Goal: Task Accomplishment & Management: Use online tool/utility

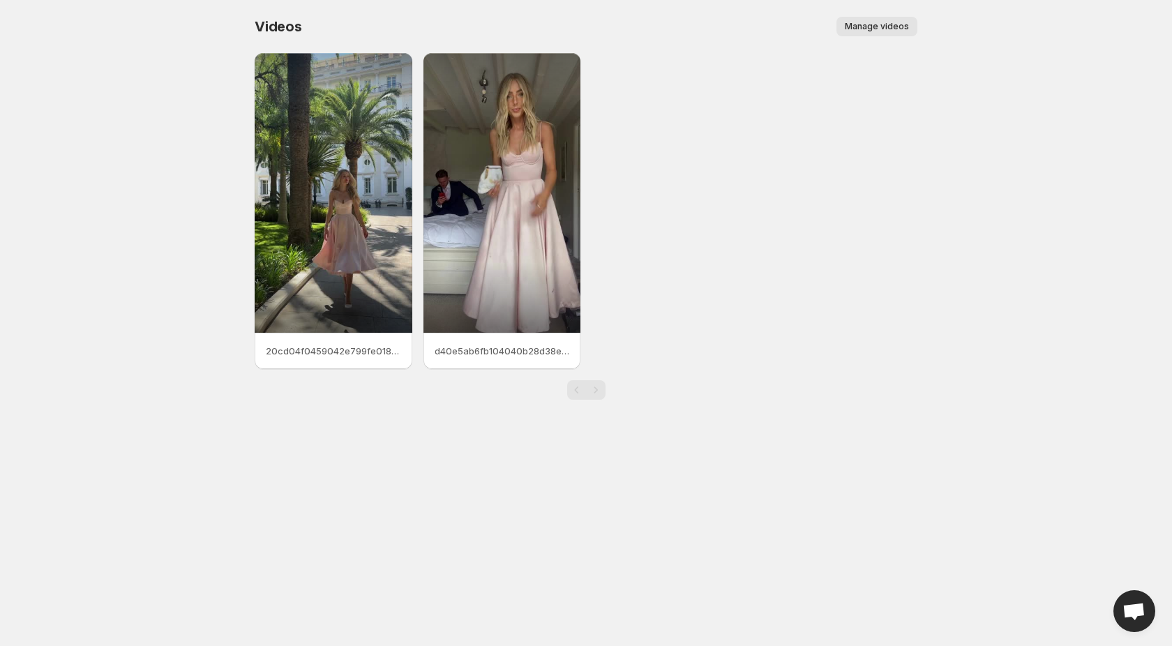
click at [889, 28] on span "Manage videos" at bounding box center [877, 26] width 64 height 11
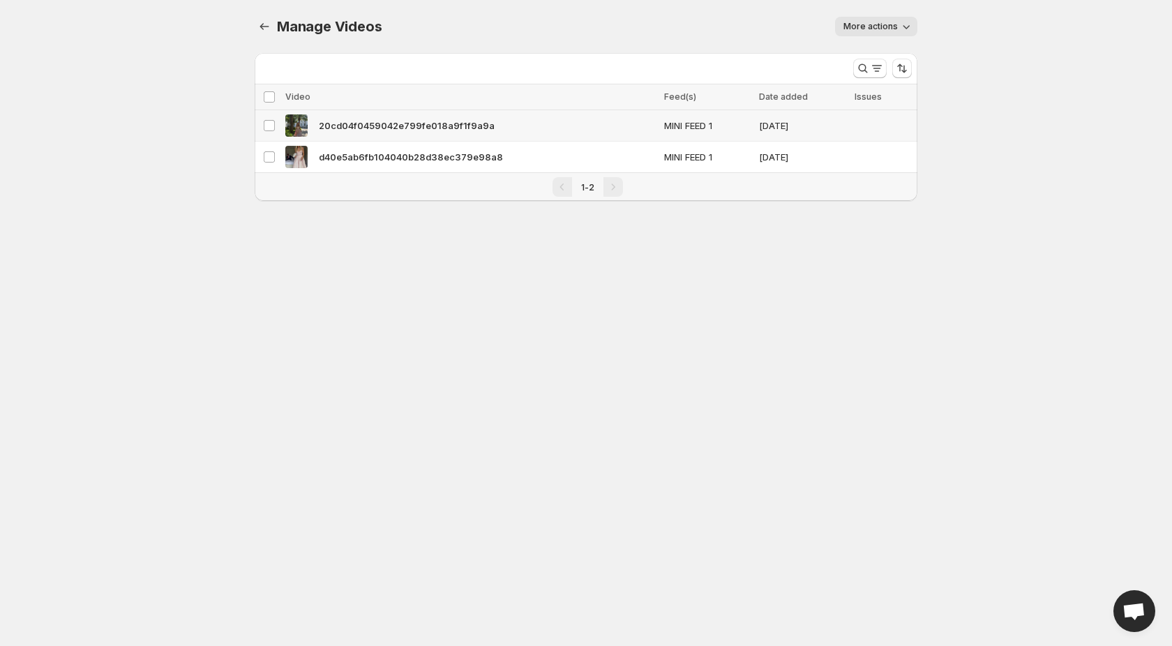
click at [375, 130] on span "20cd04f0459042e799fe018a9f1f9a9a" at bounding box center [407, 126] width 176 height 14
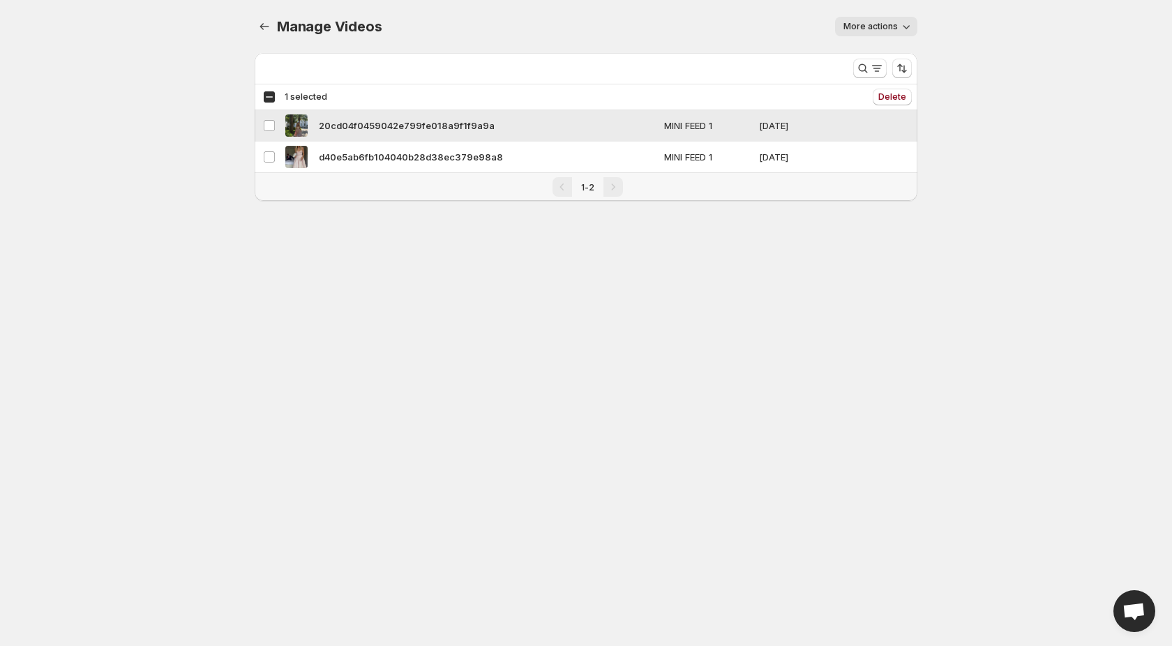
click at [375, 130] on span "20cd04f0459042e799fe018a9f1f9a9a" at bounding box center [407, 126] width 176 height 14
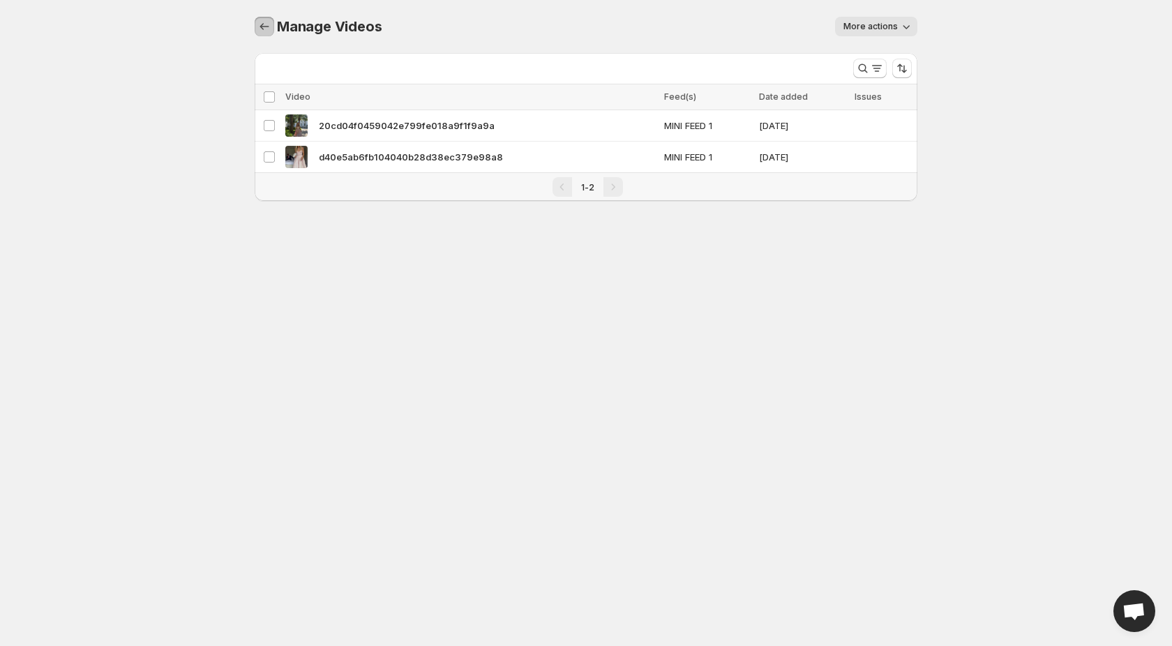
click at [267, 27] on icon "Manage Videos" at bounding box center [264, 27] width 14 height 14
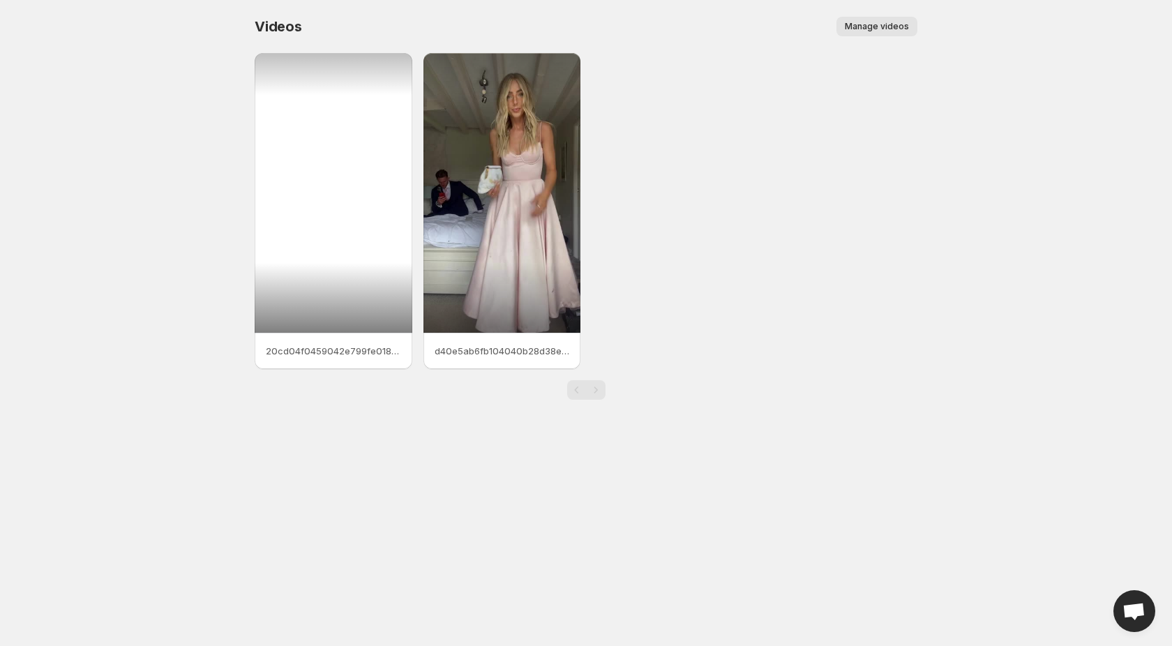
click at [373, 196] on div at bounding box center [334, 193] width 158 height 280
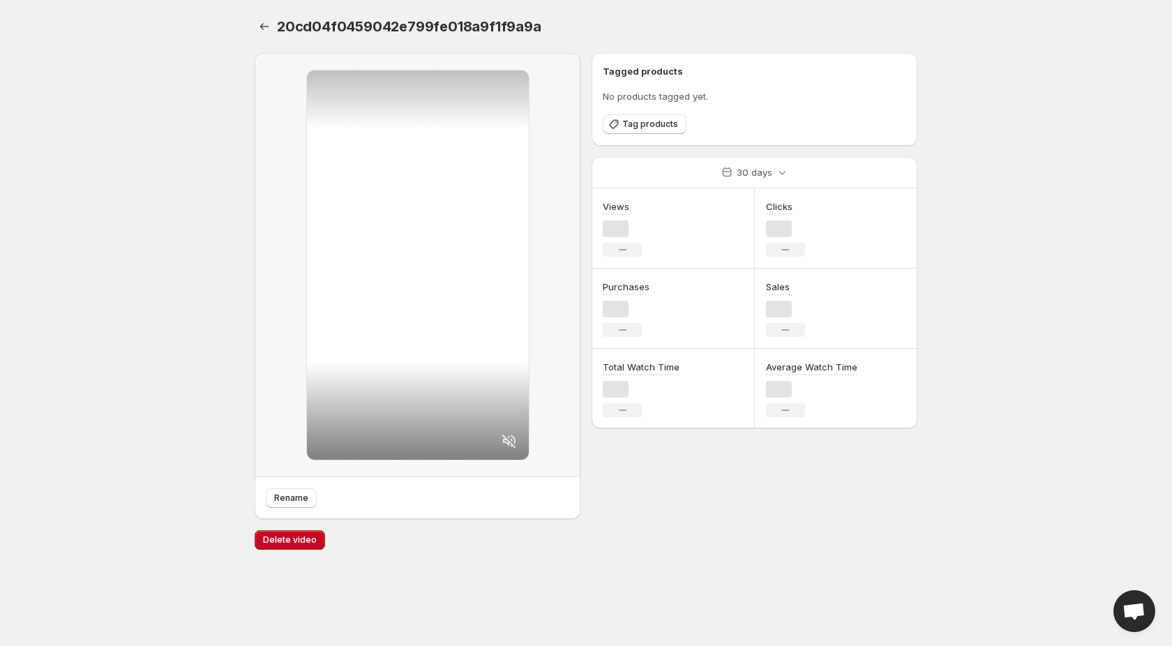
click at [895, 27] on div "20cd04f0459042e799fe018a9f1f9a9a" at bounding box center [586, 27] width 663 height 20
click at [267, 29] on icon "Settings" at bounding box center [264, 27] width 14 height 14
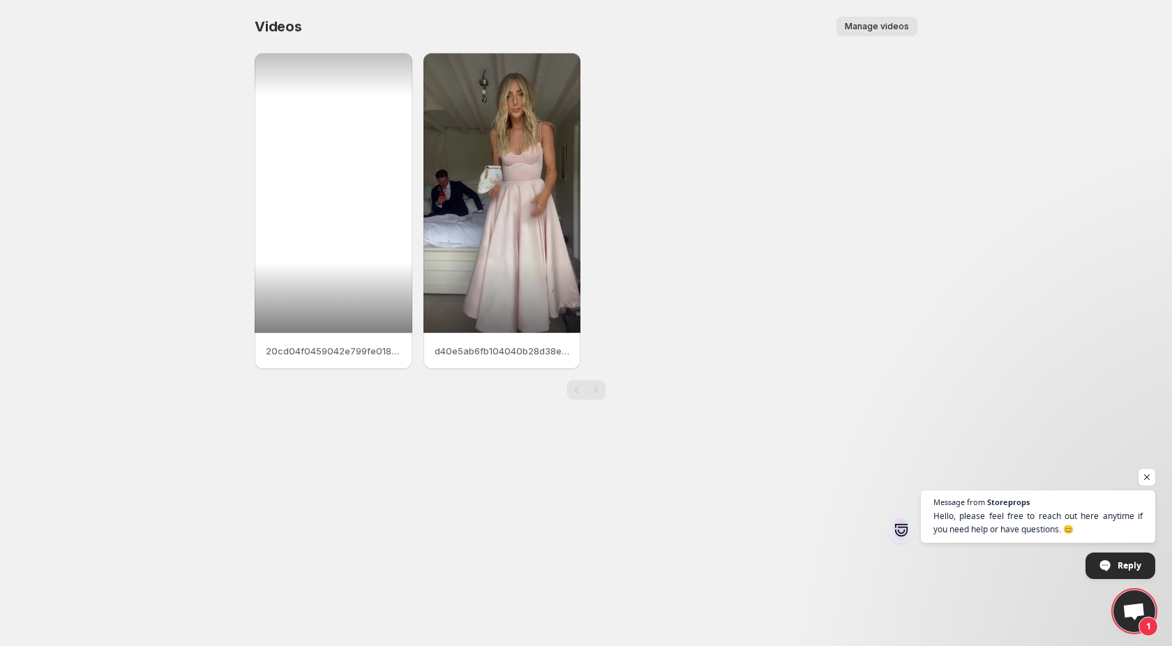
click at [350, 171] on div at bounding box center [334, 193] width 158 height 280
click at [336, 221] on div at bounding box center [334, 193] width 158 height 280
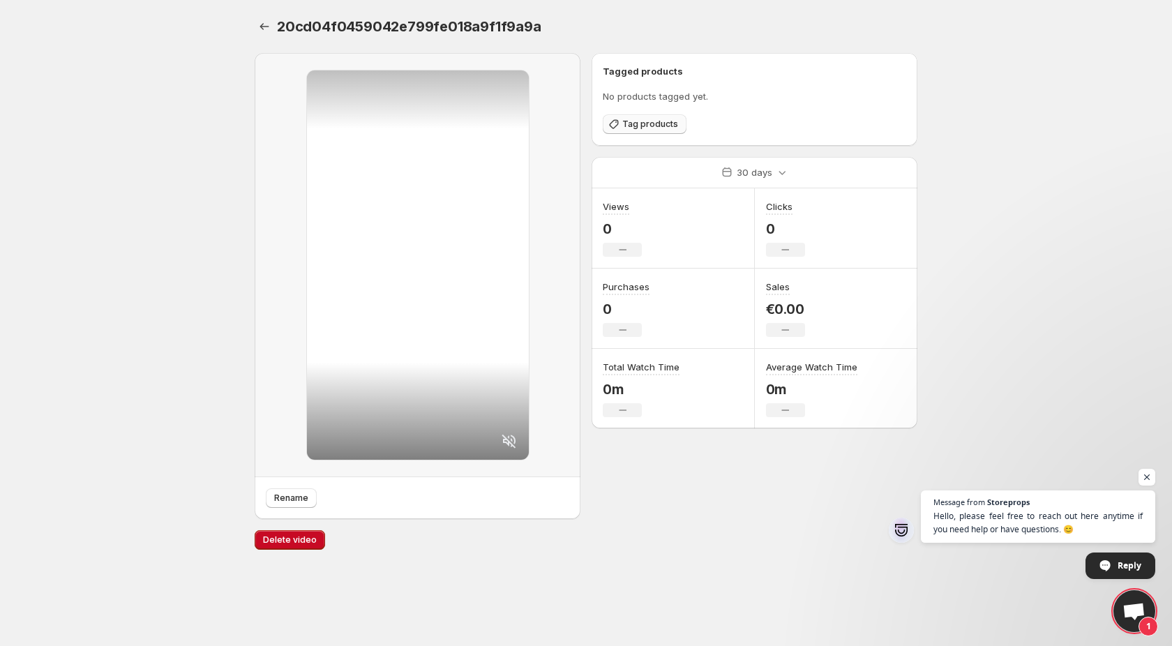
click at [641, 125] on span "Tag products" at bounding box center [650, 124] width 56 height 11
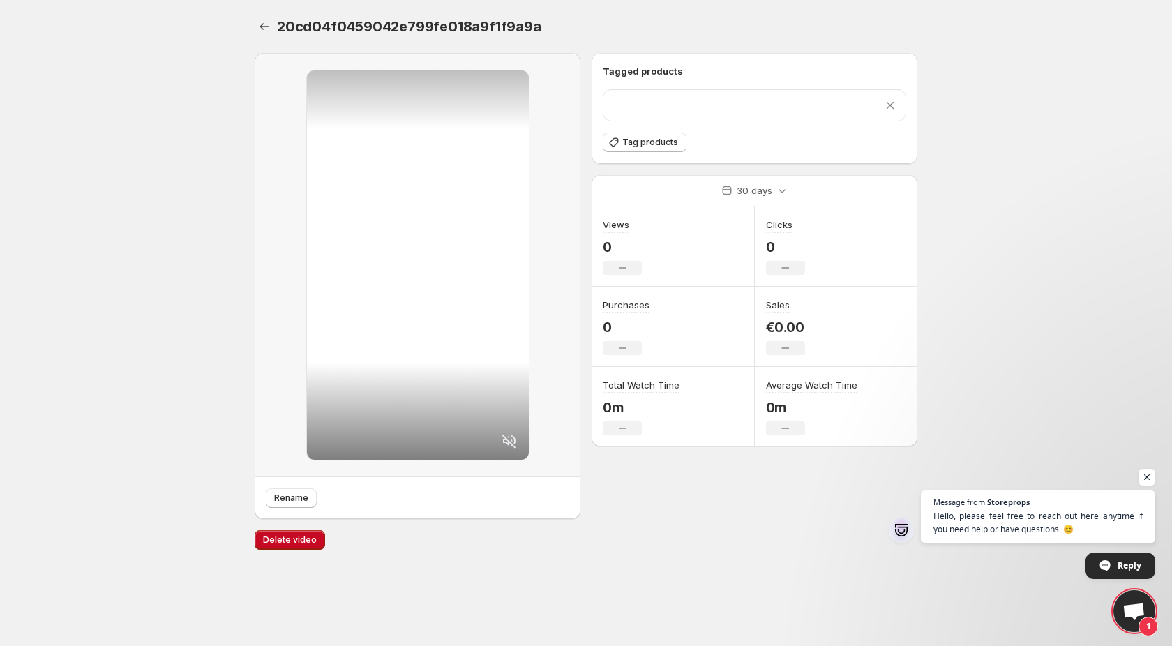
click at [244, 13] on div "20cd04f0459042e799fe018a9f1f9a9a. This page is ready 20cd04f0459042e799fe018a9f…" at bounding box center [586, 282] width 696 height 564
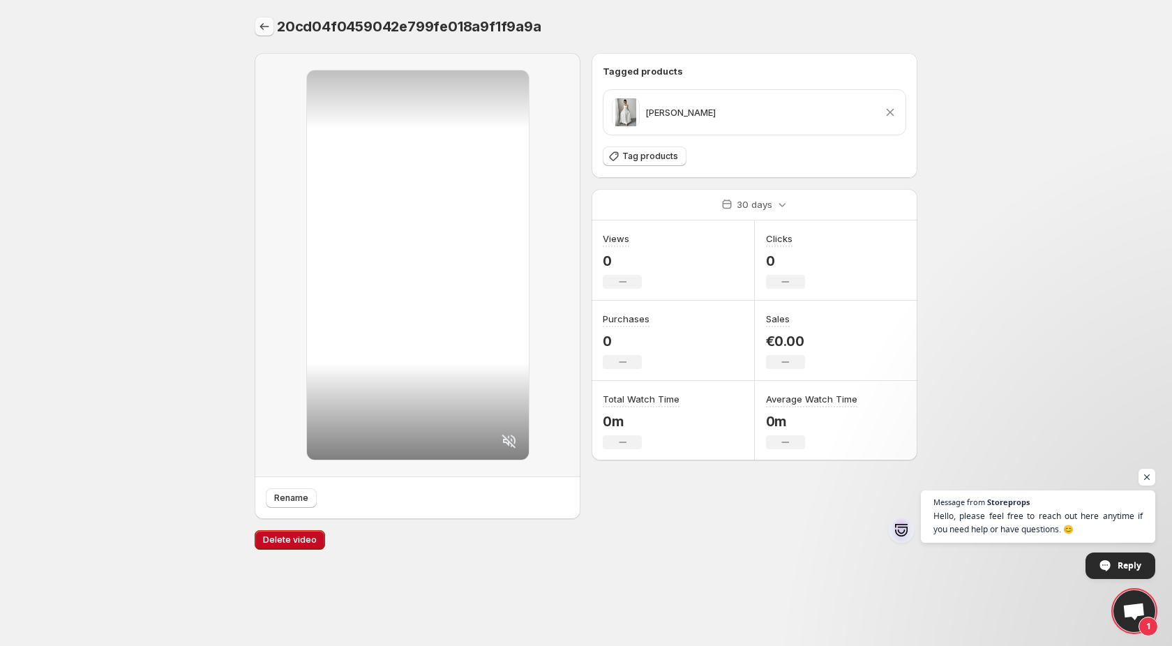
click at [262, 28] on icon "Settings" at bounding box center [264, 27] width 14 height 14
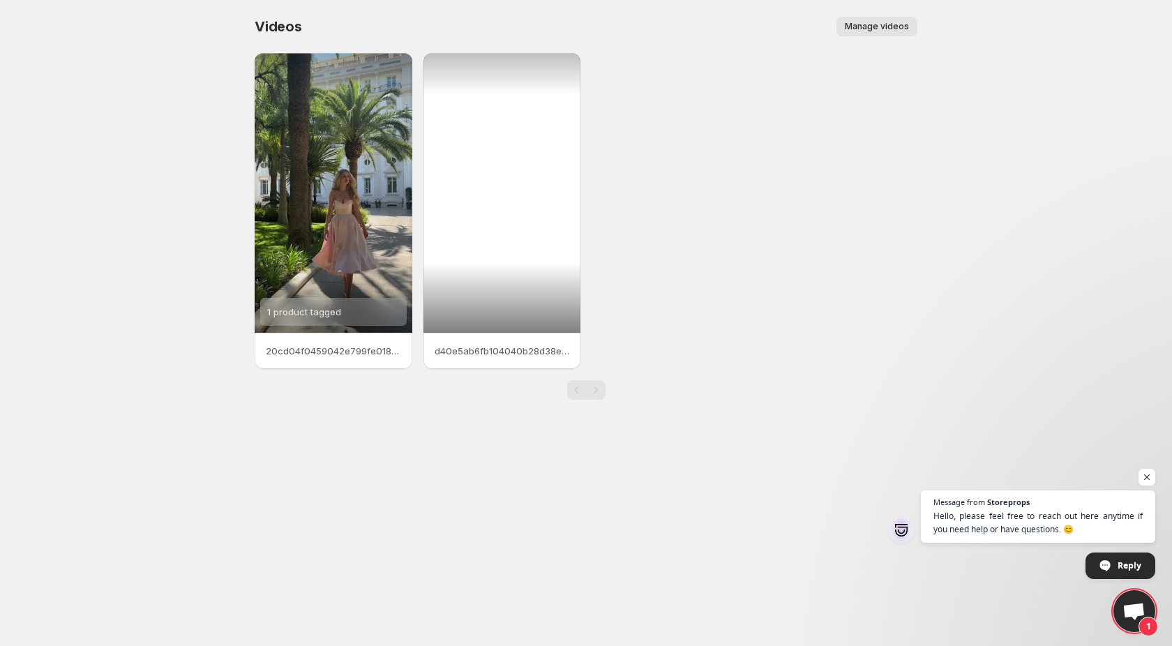
click at [531, 183] on div at bounding box center [503, 193] width 158 height 280
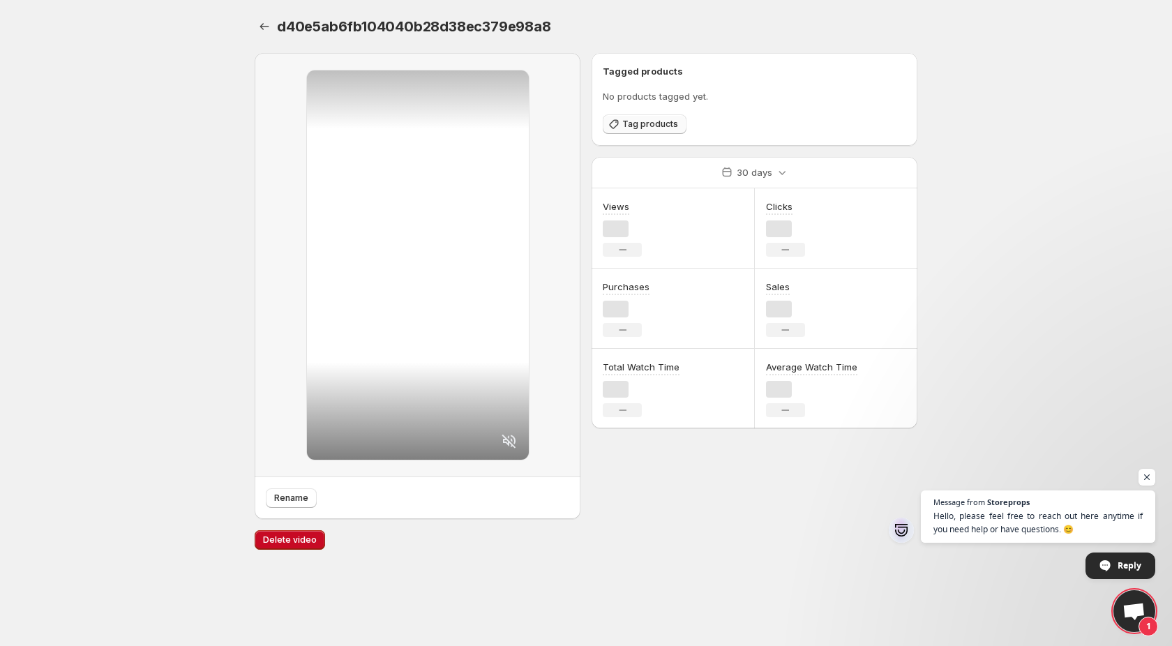
click at [658, 126] on span "Tag products" at bounding box center [650, 124] width 56 height 11
